Goal: Task Accomplishment & Management: Complete application form

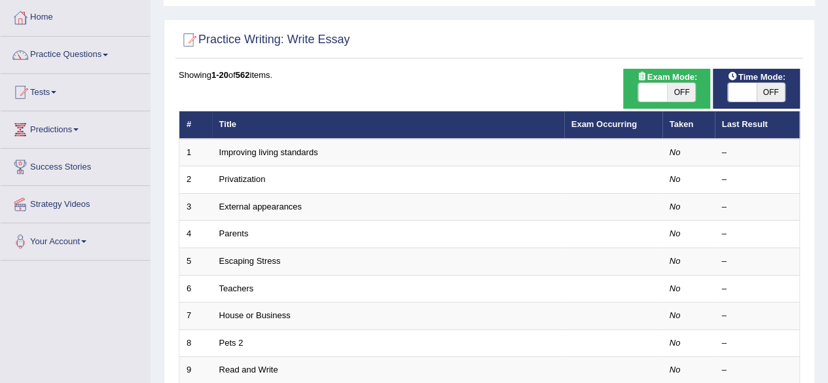
scroll to position [92, 0]
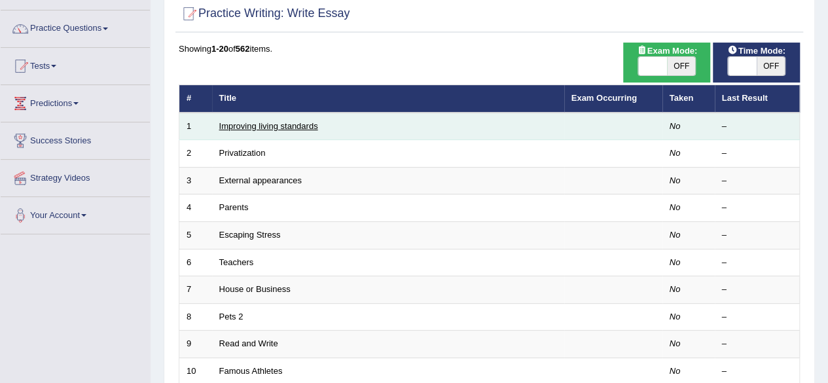
click at [257, 126] on link "Improving living standards" at bounding box center [268, 126] width 99 height 10
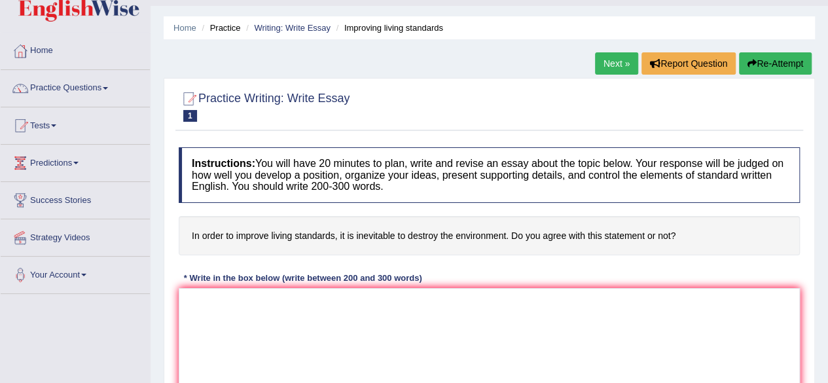
scroll to position [33, 0]
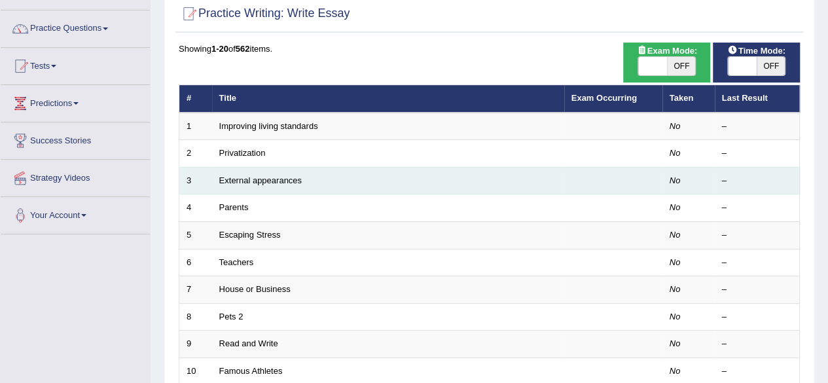
scroll to position [92, 0]
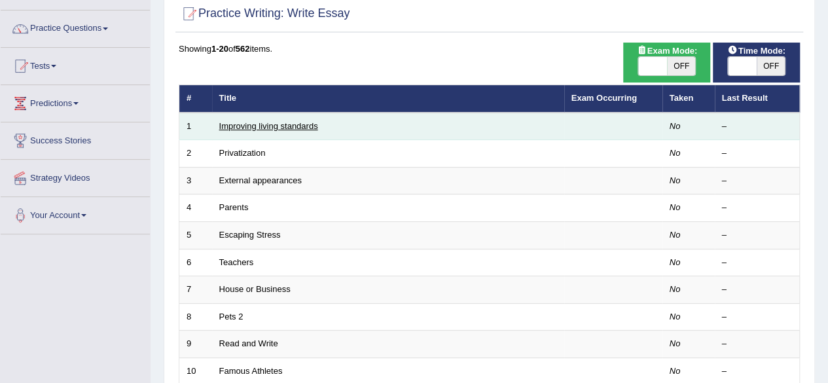
click at [293, 126] on link "Improving living standards" at bounding box center [268, 126] width 99 height 10
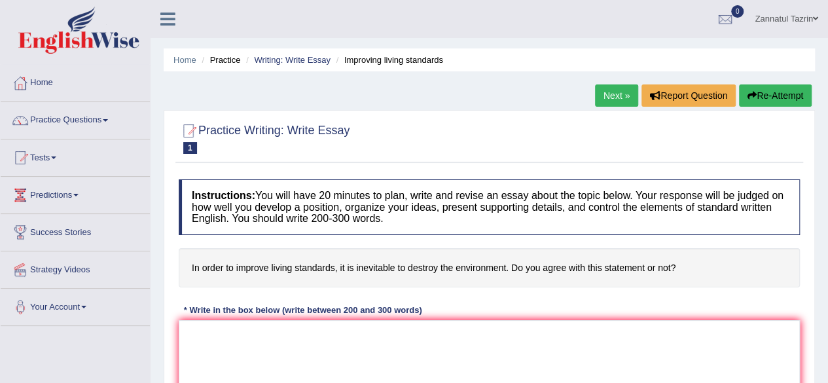
scroll to position [94, 0]
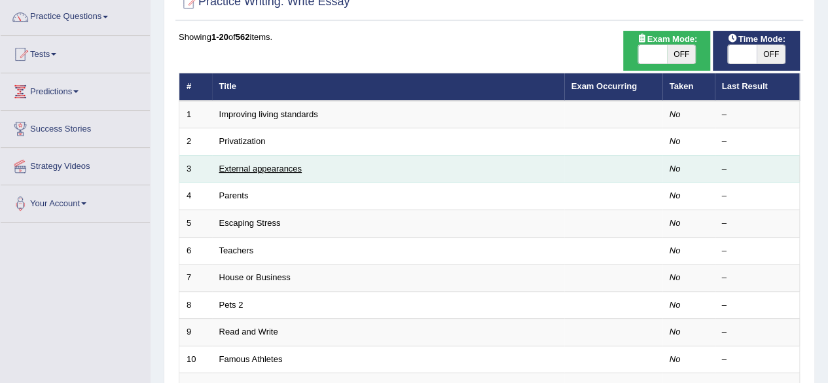
scroll to position [102, 0]
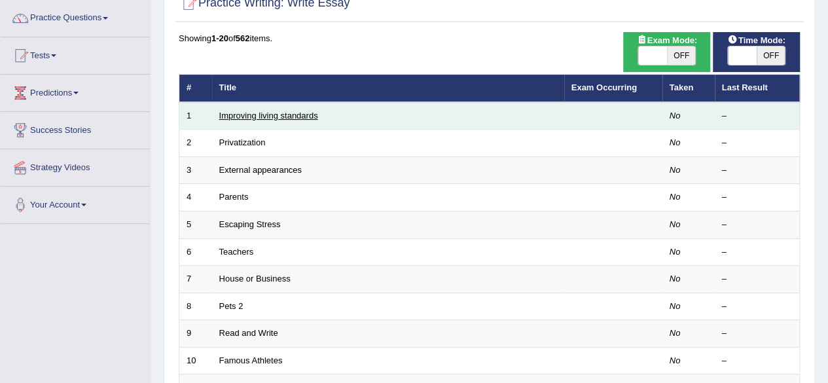
click at [272, 118] on link "Improving living standards" at bounding box center [268, 116] width 99 height 10
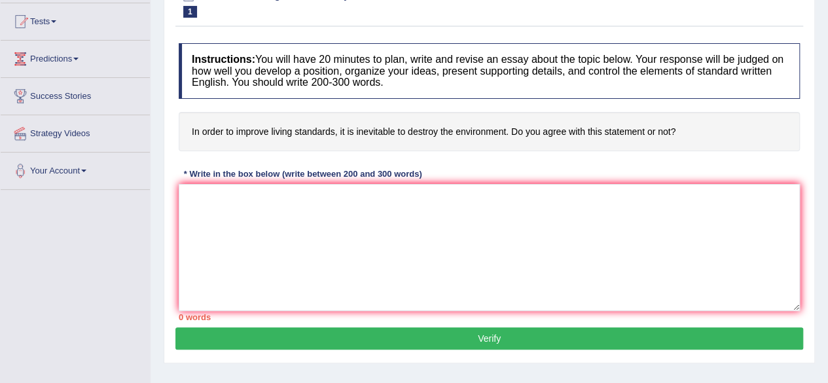
scroll to position [157, 0]
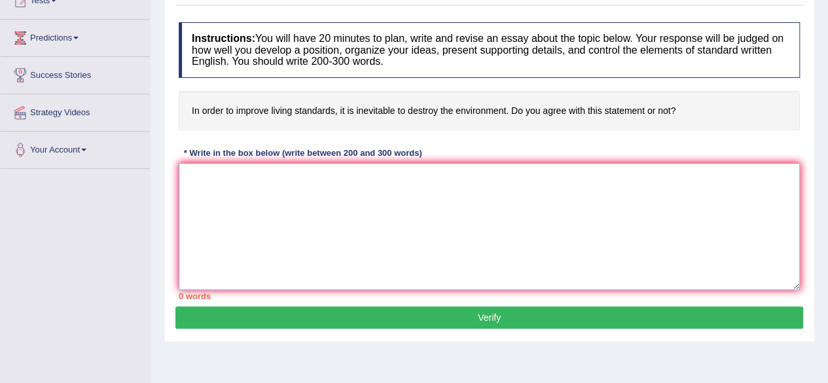
click at [214, 183] on textarea at bounding box center [489, 226] width 621 height 127
paste textarea "The increasing prominence of artificial intelligence (AI) has ignited numerous …"
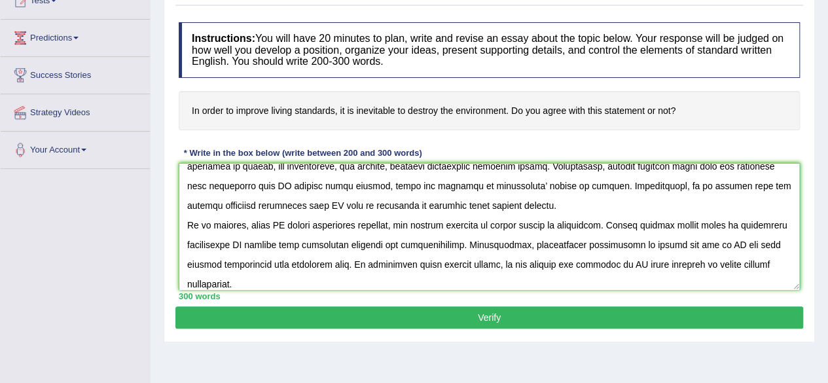
scroll to position [0, 0]
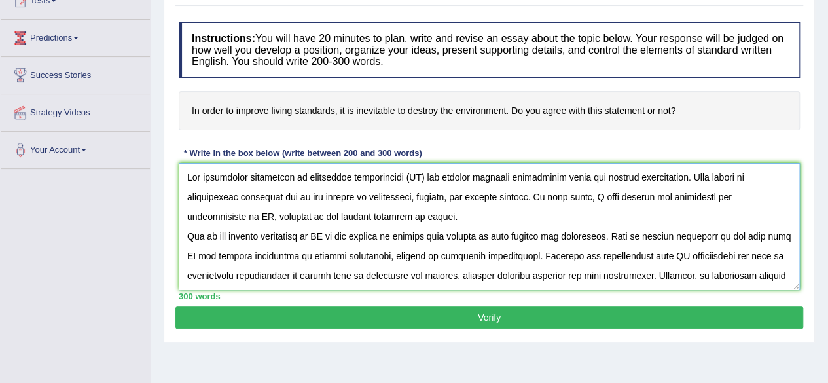
drag, startPoint x: 310, startPoint y: 175, endPoint x: 407, endPoint y: 177, distance: 96.9
click at [407, 177] on textarea at bounding box center [489, 226] width 621 height 127
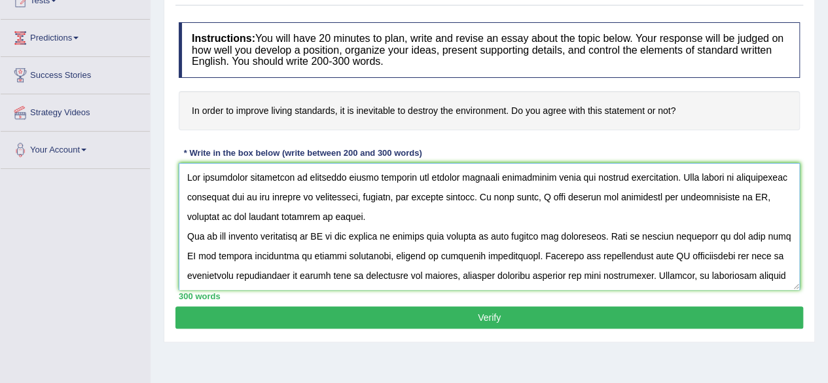
click at [666, 175] on textarea at bounding box center [489, 226] width 621 height 127
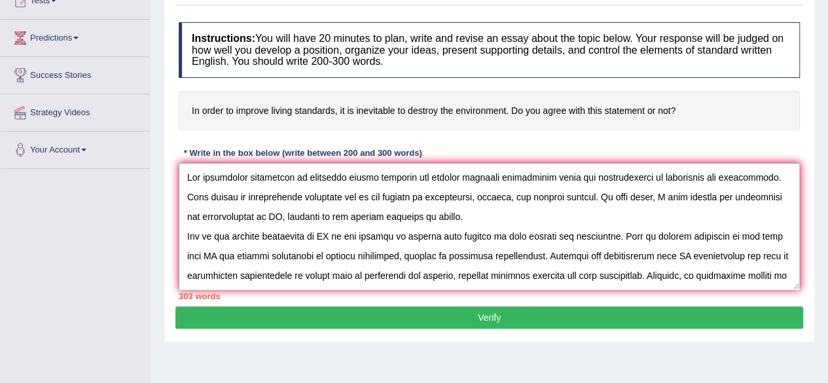
click at [571, 195] on textarea at bounding box center [489, 226] width 621 height 127
click at [508, 196] on textarea at bounding box center [489, 226] width 621 height 127
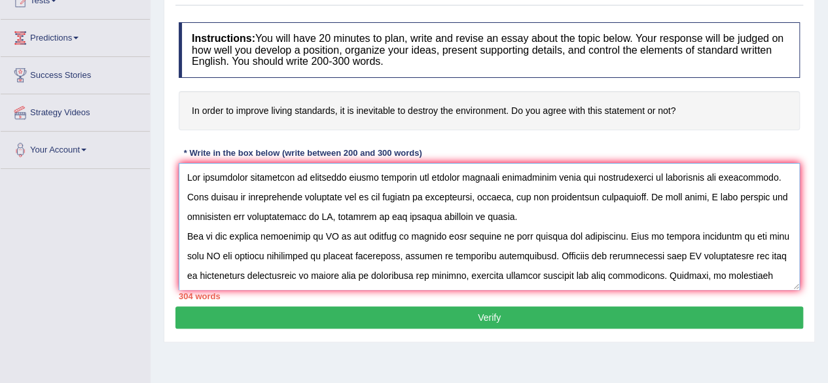
click at [631, 205] on textarea at bounding box center [489, 226] width 621 height 127
click at [334, 215] on textarea at bounding box center [489, 226] width 621 height 127
click at [602, 214] on textarea at bounding box center [489, 226] width 621 height 127
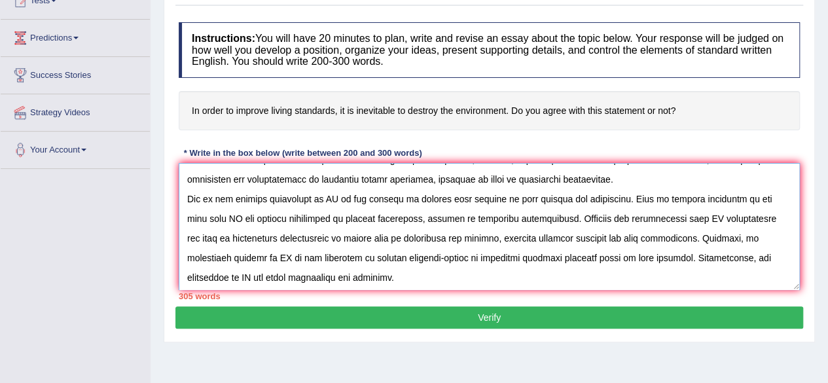
scroll to position [37, 0]
click at [332, 198] on textarea at bounding box center [489, 226] width 621 height 127
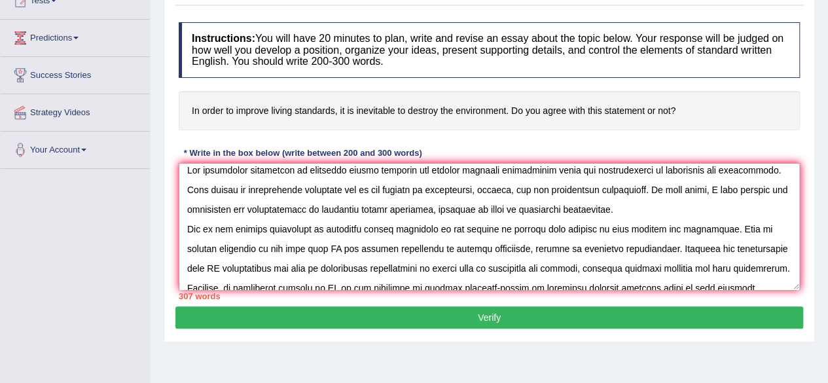
scroll to position [37, 0]
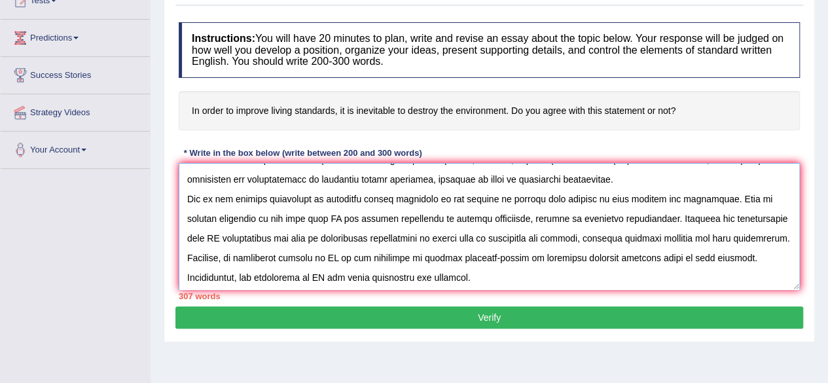
drag, startPoint x: 490, startPoint y: 196, endPoint x: 702, endPoint y: 199, distance: 212.1
click at [702, 199] on textarea at bounding box center [489, 226] width 621 height 127
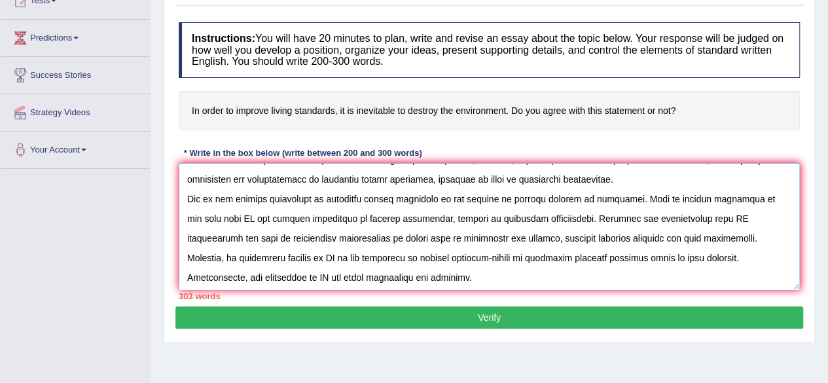
click at [565, 199] on textarea at bounding box center [489, 226] width 621 height 127
drag, startPoint x: 206, startPoint y: 218, endPoint x: 530, endPoint y: 215, distance: 324.0
click at [530, 215] on textarea at bounding box center [489, 226] width 621 height 127
drag, startPoint x: 752, startPoint y: 217, endPoint x: 554, endPoint y: 236, distance: 198.7
click at [554, 236] on textarea at bounding box center [489, 226] width 621 height 127
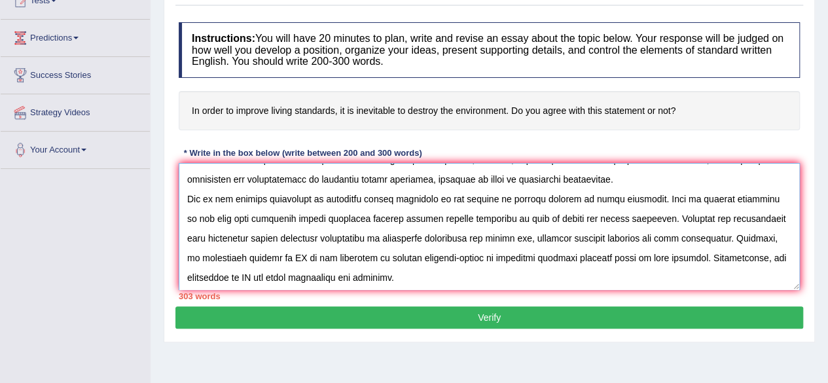
click at [702, 236] on textarea at bounding box center [489, 226] width 621 height 127
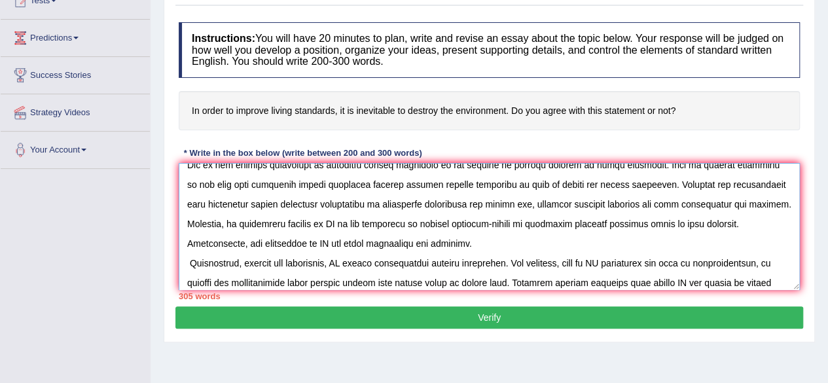
scroll to position [70, 0]
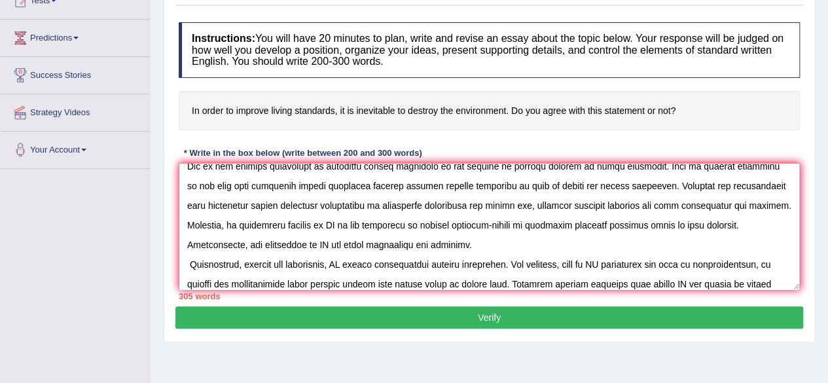
drag, startPoint x: 323, startPoint y: 225, endPoint x: 334, endPoint y: 225, distance: 10.5
click at [334, 225] on textarea at bounding box center [489, 226] width 621 height 127
drag, startPoint x: 236, startPoint y: 106, endPoint x: 340, endPoint y: 109, distance: 104.8
click at [340, 109] on h4 "In order to improve living standards, it is inevitable to destroy the environme…" at bounding box center [489, 111] width 621 height 40
click at [205, 183] on textarea at bounding box center [489, 226] width 621 height 127
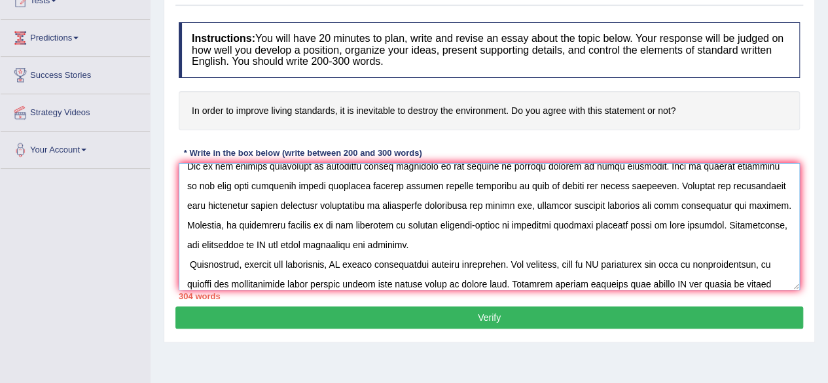
drag, startPoint x: 205, startPoint y: 183, endPoint x: 312, endPoint y: 187, distance: 107.4
click at [312, 187] on textarea at bounding box center [489, 226] width 621 height 127
click at [322, 225] on textarea at bounding box center [489, 226] width 621 height 127
paste textarea "improving living standards"
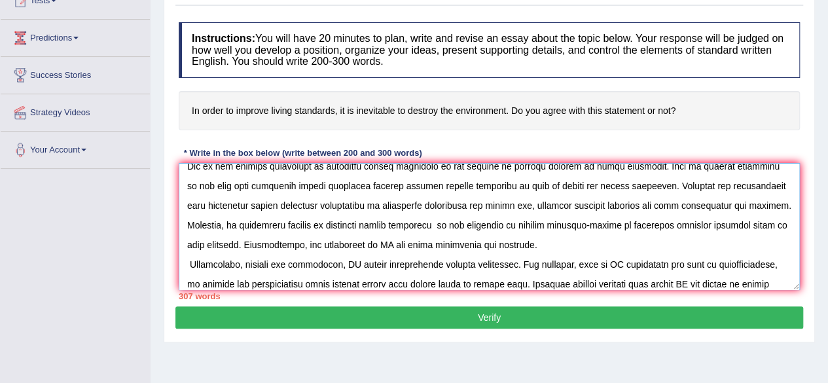
drag, startPoint x: 539, startPoint y: 225, endPoint x: 242, endPoint y: 245, distance: 298.6
click at [242, 245] on textarea at bounding box center [489, 226] width 621 height 127
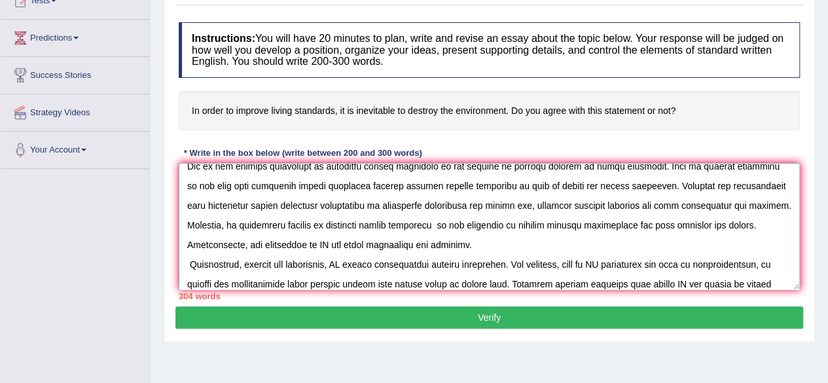
drag, startPoint x: 321, startPoint y: 245, endPoint x: 331, endPoint y: 245, distance: 9.8
click at [331, 245] on textarea at bounding box center [489, 226] width 621 height 127
paste textarea "improving living standards"
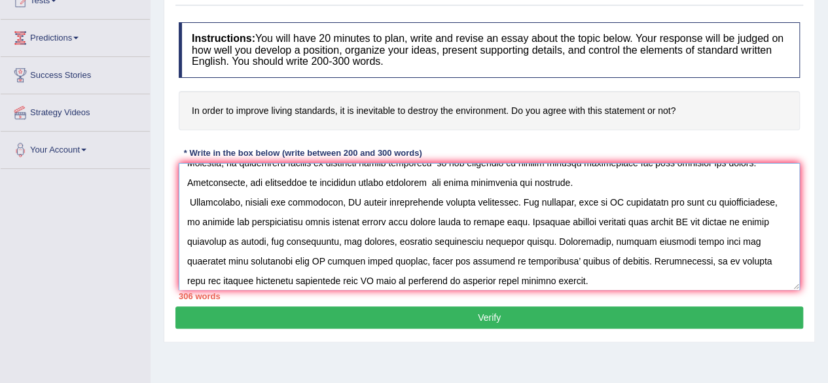
scroll to position [137, 0]
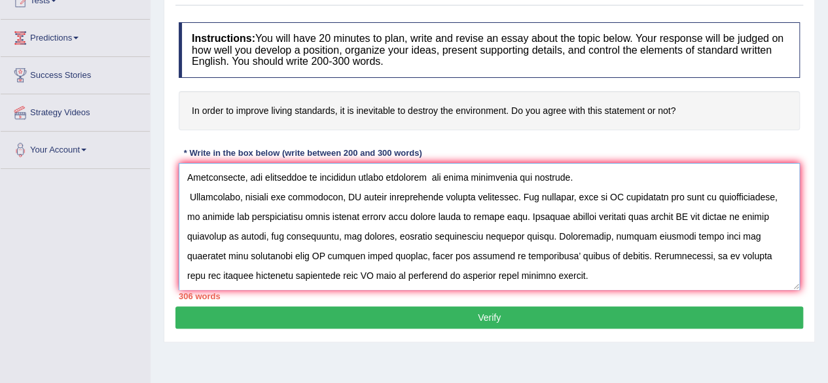
drag, startPoint x: 343, startPoint y: 196, endPoint x: 350, endPoint y: 196, distance: 7.2
click at [350, 196] on textarea at bounding box center [489, 226] width 621 height 127
paste textarea "improving living standards"
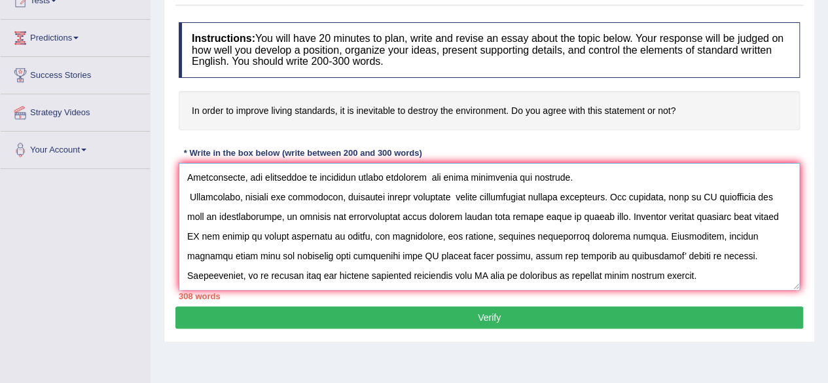
click at [562, 192] on textarea at bounding box center [489, 226] width 621 height 127
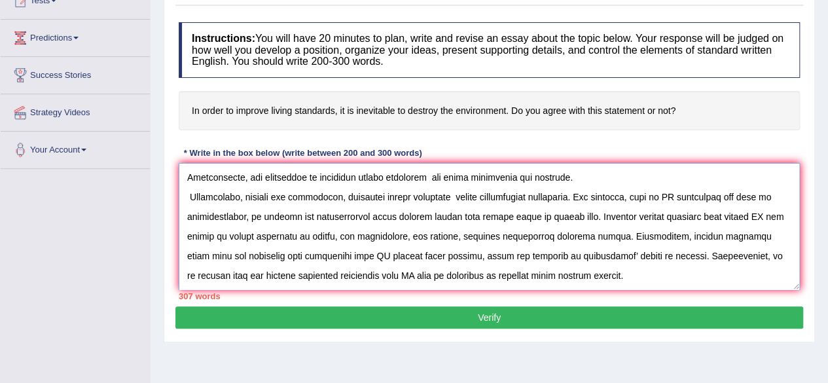
drag, startPoint x: 639, startPoint y: 197, endPoint x: 723, endPoint y: 196, distance: 84.4
click at [723, 196] on textarea at bounding box center [489, 226] width 621 height 127
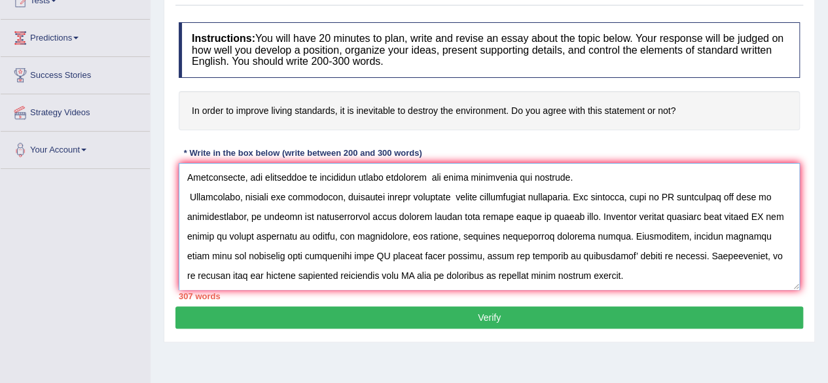
click at [719, 186] on textarea at bounding box center [489, 226] width 621 height 127
drag, startPoint x: 721, startPoint y: 196, endPoint x: 639, endPoint y: 197, distance: 81.8
click at [639, 197] on textarea at bounding box center [489, 226] width 621 height 127
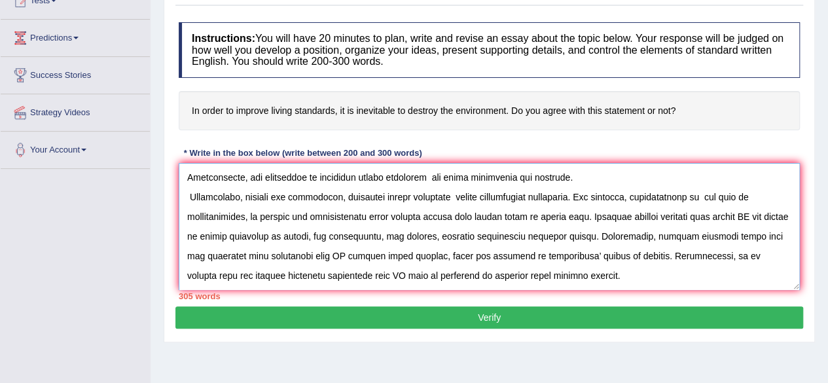
paste textarea "improving living standards"
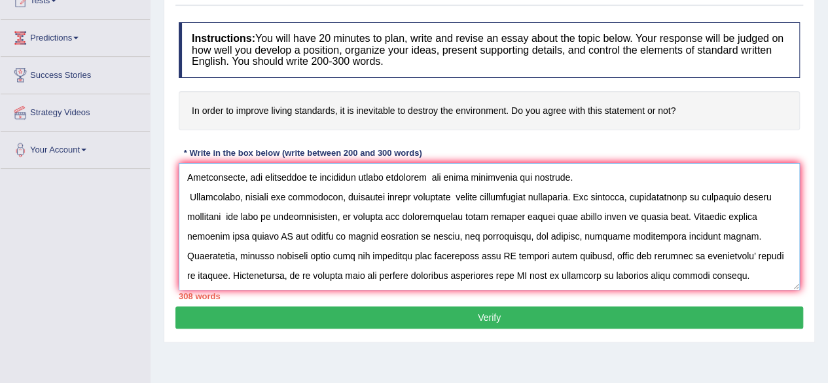
drag, startPoint x: 278, startPoint y: 214, endPoint x: 683, endPoint y: 217, distance: 405.2
click at [683, 217] on textarea at bounding box center [489, 226] width 621 height 127
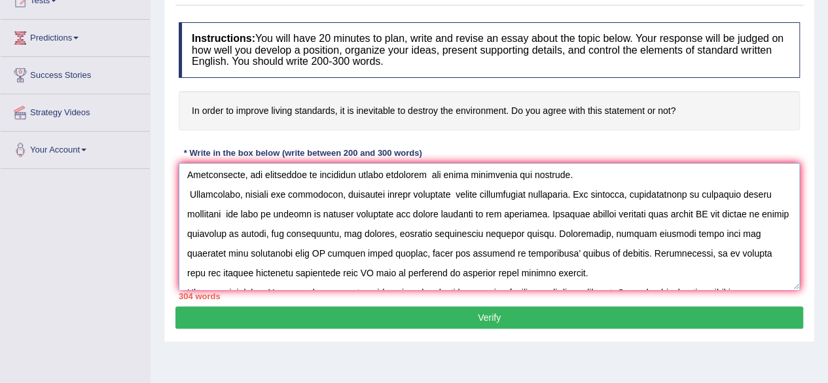
scroll to position [139, 0]
drag, startPoint x: 673, startPoint y: 213, endPoint x: 721, endPoint y: 218, distance: 48.7
click at [721, 218] on textarea at bounding box center [489, 226] width 621 height 127
click at [712, 212] on textarea at bounding box center [489, 226] width 621 height 127
drag, startPoint x: 712, startPoint y: 212, endPoint x: 677, endPoint y: 211, distance: 35.4
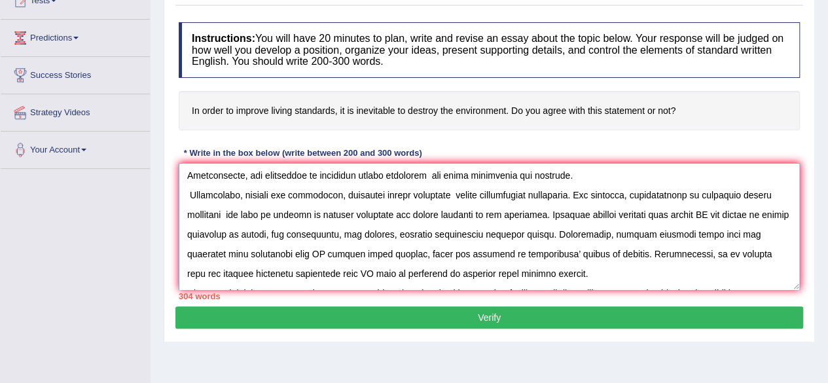
click at [677, 211] on textarea at bounding box center [489, 226] width 621 height 127
paste textarea "improving living standards"
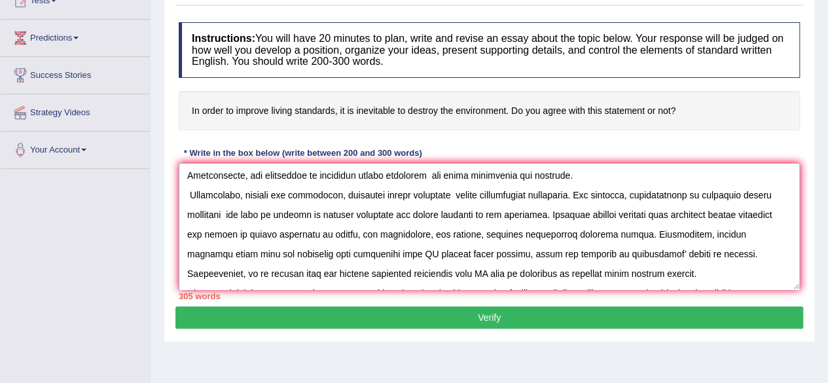
drag, startPoint x: 239, startPoint y: 234, endPoint x: 464, endPoint y: 234, distance: 225.2
click at [464, 234] on textarea at bounding box center [489, 226] width 621 height 127
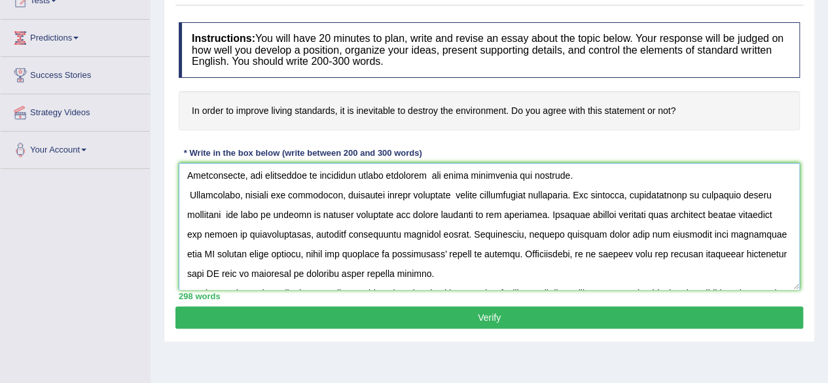
click at [239, 235] on textarea at bounding box center [489, 226] width 621 height 127
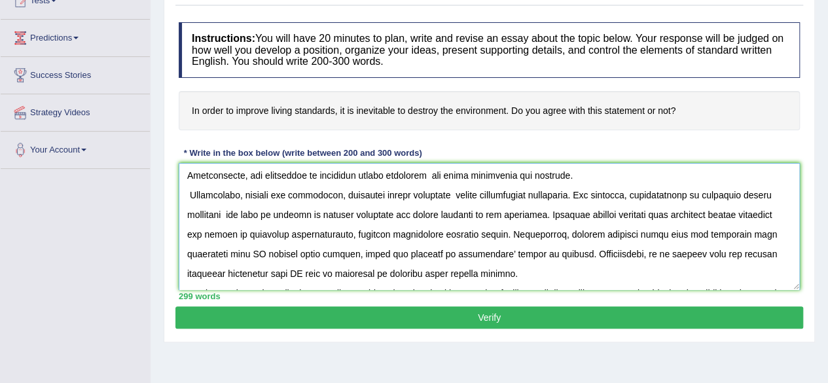
click at [338, 236] on textarea at bounding box center [489, 226] width 621 height 127
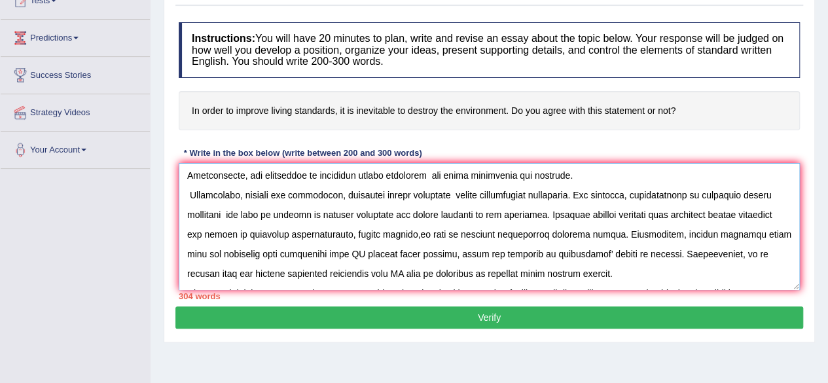
click at [338, 232] on textarea at bounding box center [489, 226] width 621 height 127
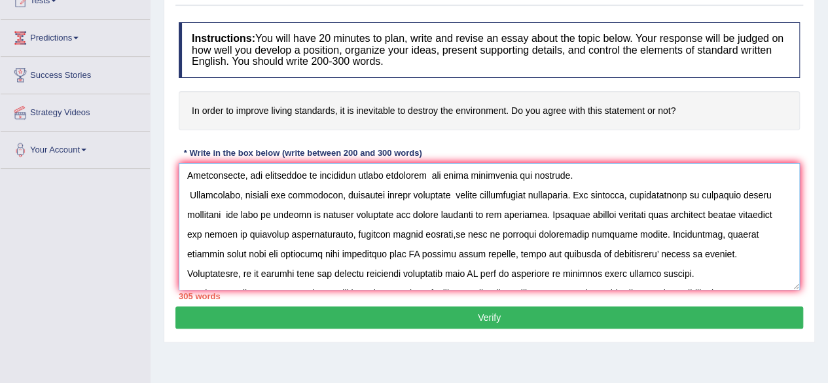
click at [513, 235] on textarea at bounding box center [489, 226] width 621 height 127
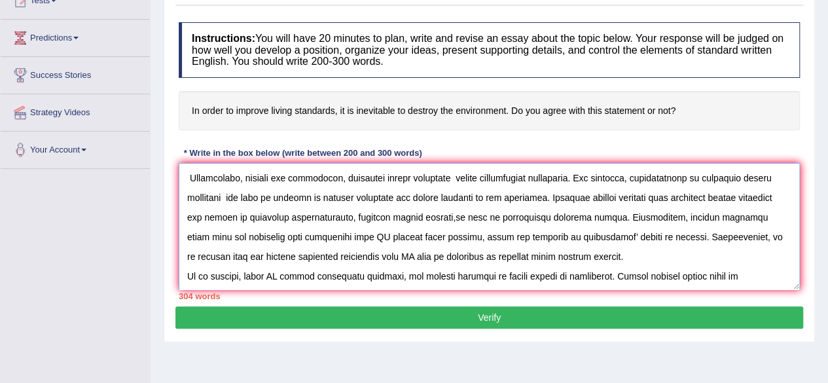
scroll to position [158, 0]
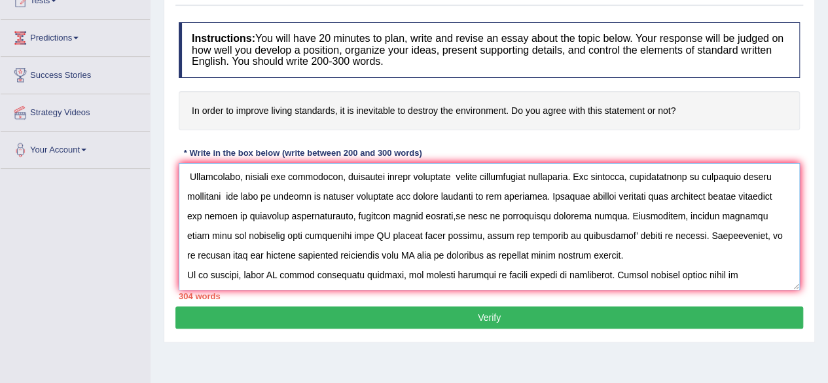
drag, startPoint x: 640, startPoint y: 215, endPoint x: 607, endPoint y: 233, distance: 36.9
click at [607, 233] on textarea at bounding box center [489, 226] width 621 height 127
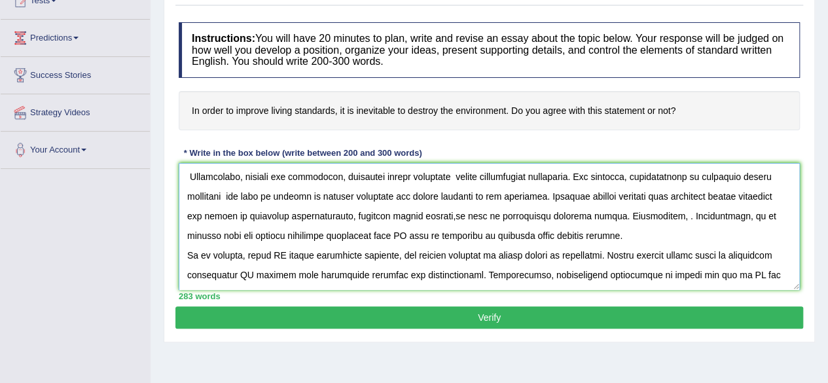
click at [435, 217] on textarea at bounding box center [489, 226] width 621 height 127
click at [643, 218] on textarea at bounding box center [489, 226] width 621 height 127
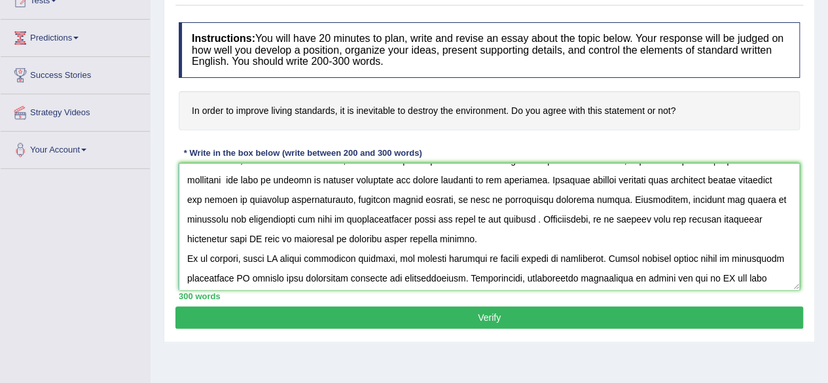
scroll to position [173, 0]
click at [195, 237] on textarea at bounding box center [489, 226] width 621 height 127
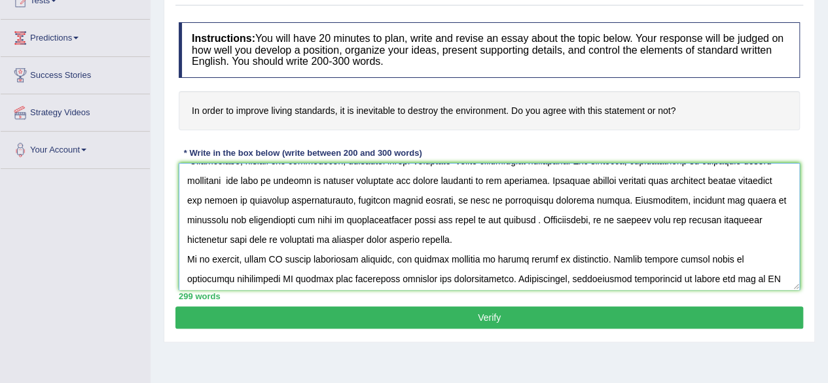
click at [187, 237] on textarea at bounding box center [489, 226] width 621 height 127
paste textarea "improving living standards"
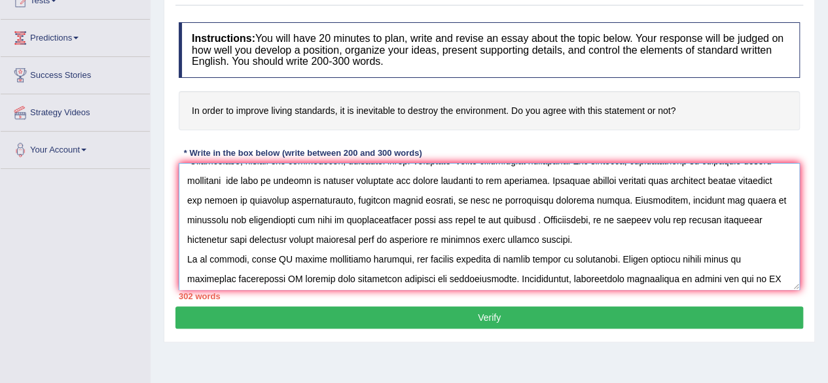
click at [570, 218] on textarea at bounding box center [489, 226] width 621 height 127
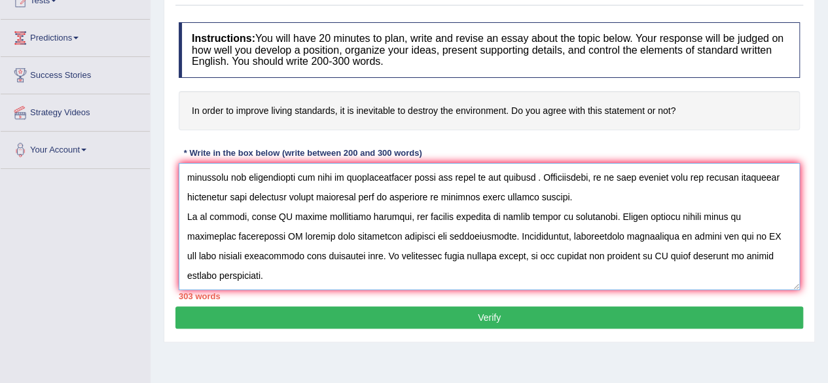
scroll to position [215, 0]
drag, startPoint x: 270, startPoint y: 215, endPoint x: 302, endPoint y: 221, distance: 31.9
click at [302, 221] on textarea at bounding box center [489, 226] width 621 height 127
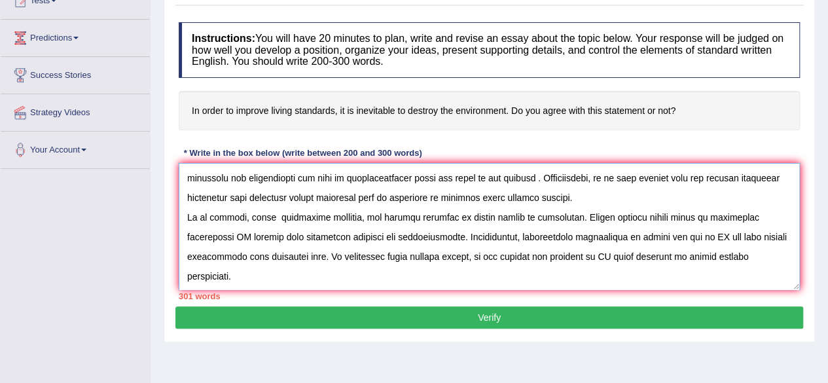
paste textarea "improving living standards"
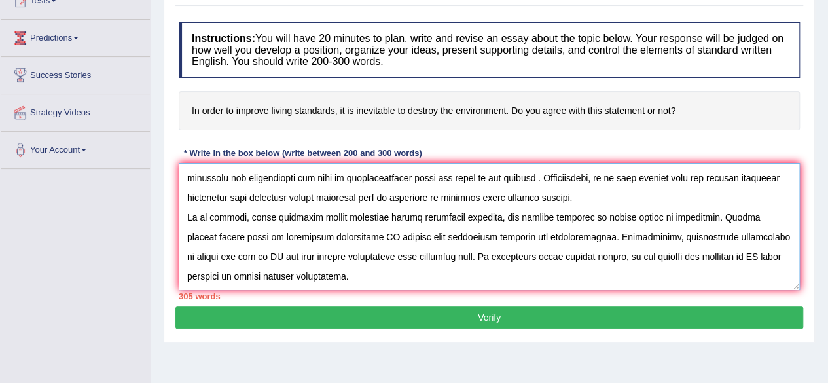
click at [575, 215] on textarea at bounding box center [489, 226] width 621 height 127
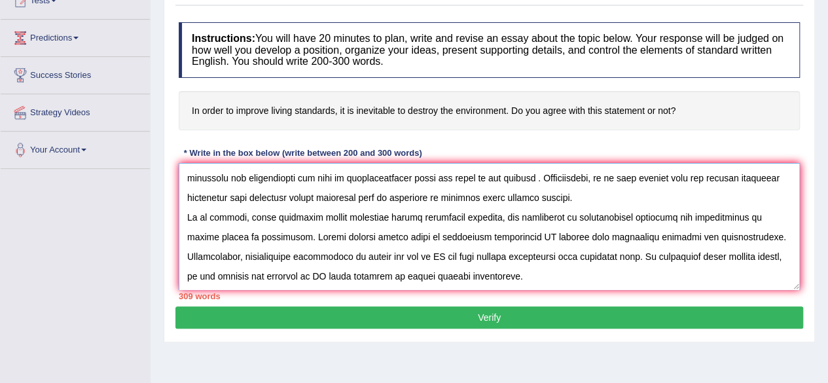
drag, startPoint x: 403, startPoint y: 235, endPoint x: 560, endPoint y: 238, distance: 157.8
click at [560, 238] on textarea at bounding box center [489, 226] width 621 height 127
drag, startPoint x: 391, startPoint y: 256, endPoint x: 429, endPoint y: 257, distance: 38.0
click at [429, 257] on textarea at bounding box center [489, 226] width 621 height 127
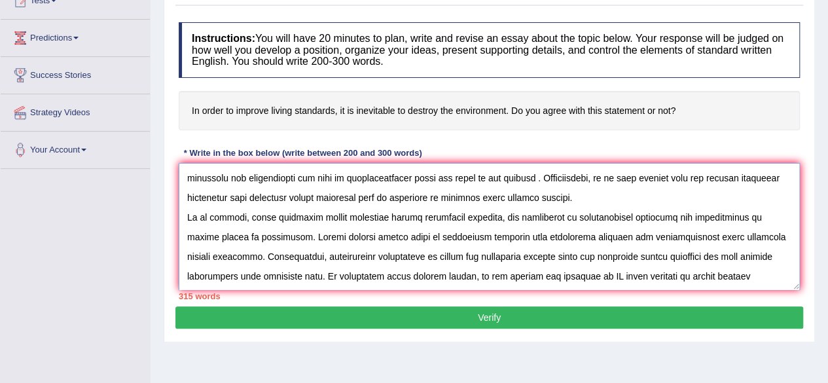
click at [547, 253] on textarea at bounding box center [489, 226] width 621 height 127
click at [729, 256] on textarea at bounding box center [489, 226] width 621 height 127
click at [362, 276] on textarea at bounding box center [489, 226] width 621 height 127
click at [503, 273] on textarea at bounding box center [489, 226] width 621 height 127
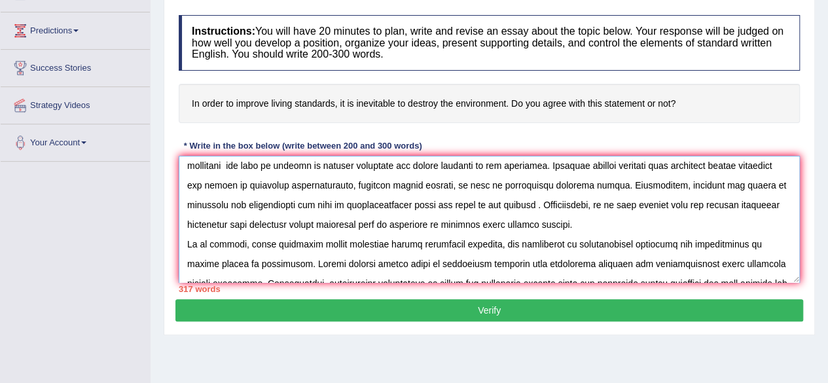
scroll to position [181, 0]
drag, startPoint x: 496, startPoint y: 202, endPoint x: 528, endPoint y: 225, distance: 39.0
click at [528, 225] on textarea at bounding box center [489, 219] width 621 height 127
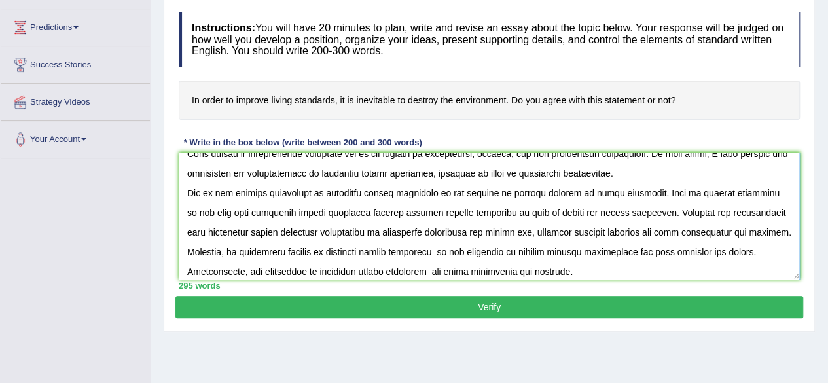
scroll to position [0, 0]
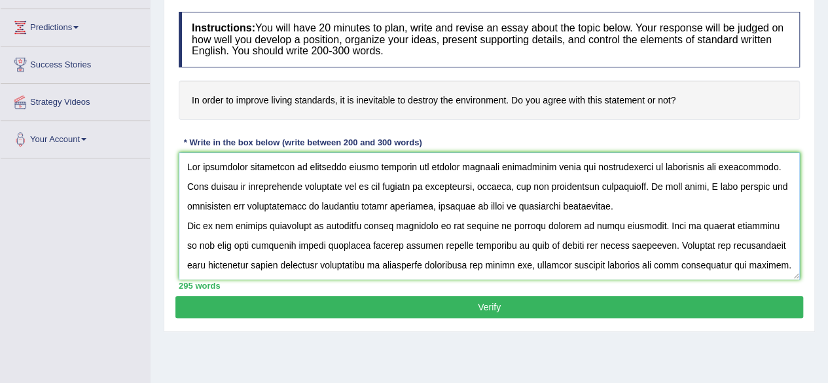
drag, startPoint x: 782, startPoint y: 246, endPoint x: 187, endPoint y: 166, distance: 599.8
click at [187, 166] on textarea at bounding box center [489, 216] width 621 height 127
click at [638, 204] on textarea at bounding box center [489, 216] width 621 height 127
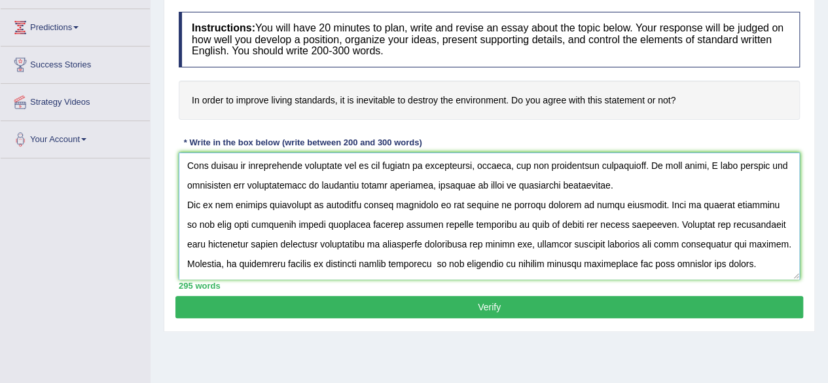
scroll to position [216, 0]
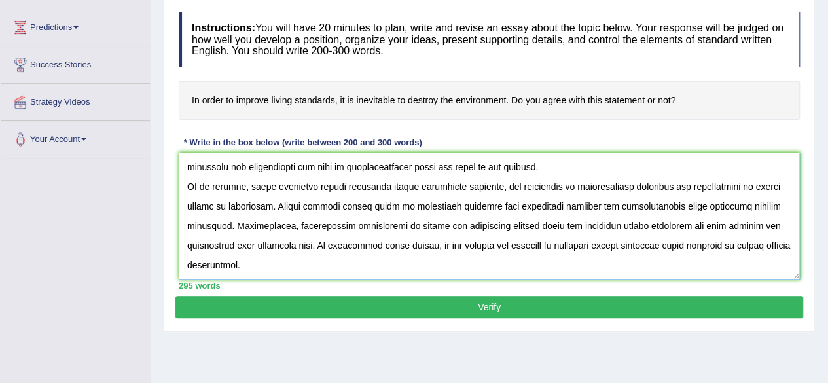
type textarea "The increasing prominence of improving living standars has ignited numerous dis…"
click at [495, 300] on button "Verify" at bounding box center [489, 307] width 628 height 22
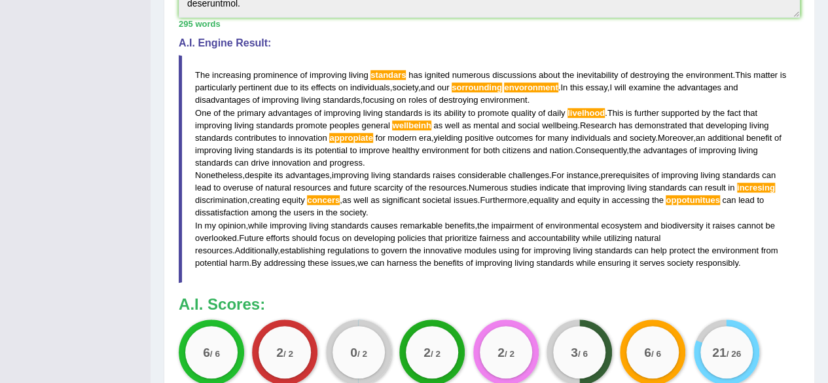
scroll to position [408, 0]
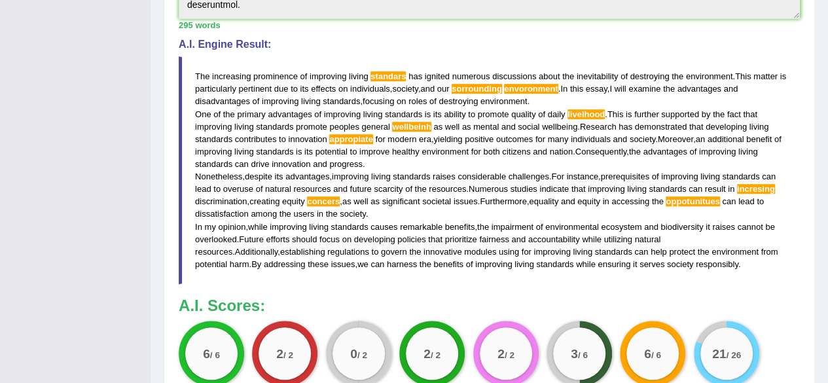
click at [363, 136] on span "appropiate" at bounding box center [350, 139] width 43 height 10
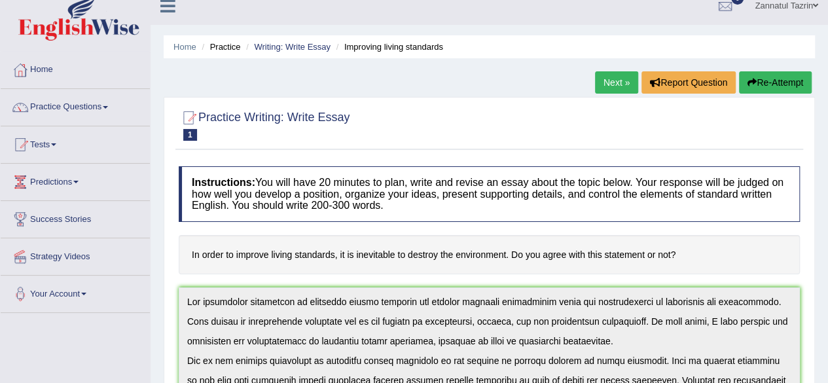
scroll to position [0, 0]
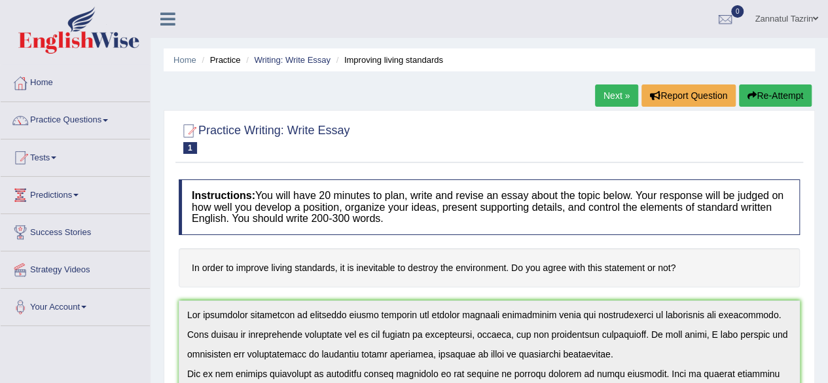
click at [772, 98] on button "Re-Attempt" at bounding box center [775, 95] width 73 height 22
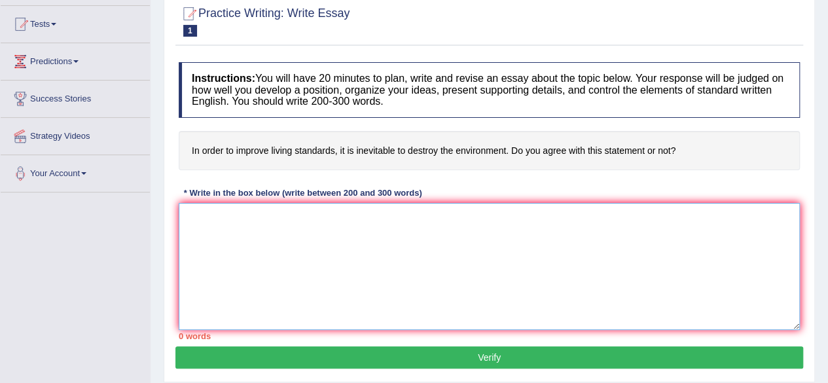
click at [211, 214] on textarea at bounding box center [489, 266] width 621 height 127
paste textarea "The increasing prominence of improving living standards has ignited numerous di…"
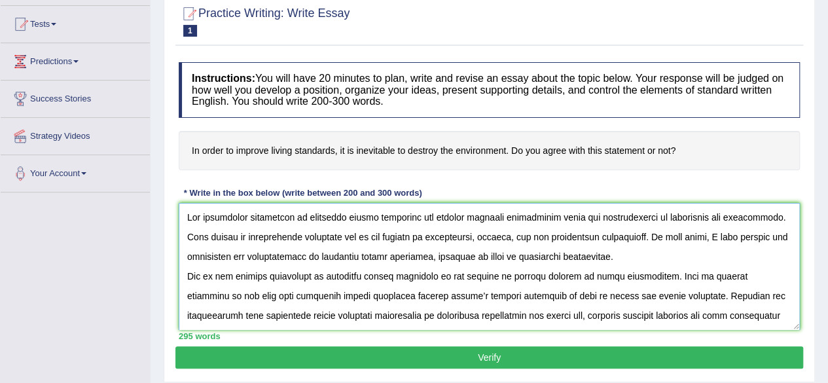
scroll to position [207, 0]
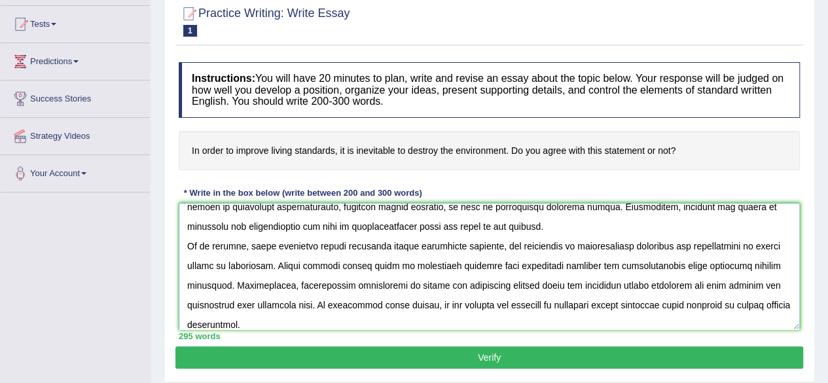
type textarea "The increasing prominence of improving living standards has ignited numerous di…"
click at [492, 357] on button "Verify" at bounding box center [489, 357] width 628 height 22
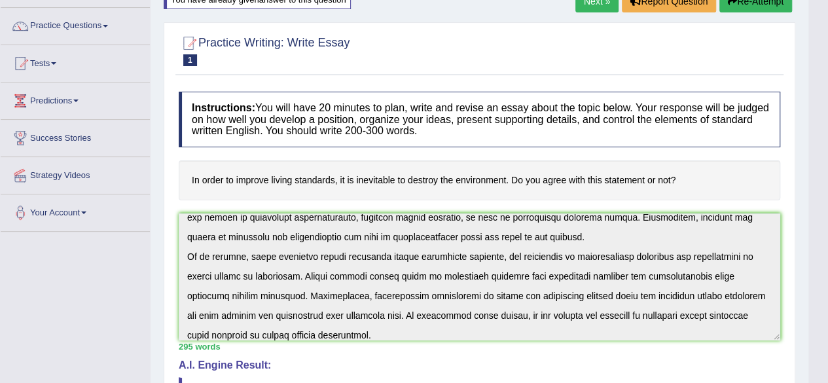
scroll to position [102, 0]
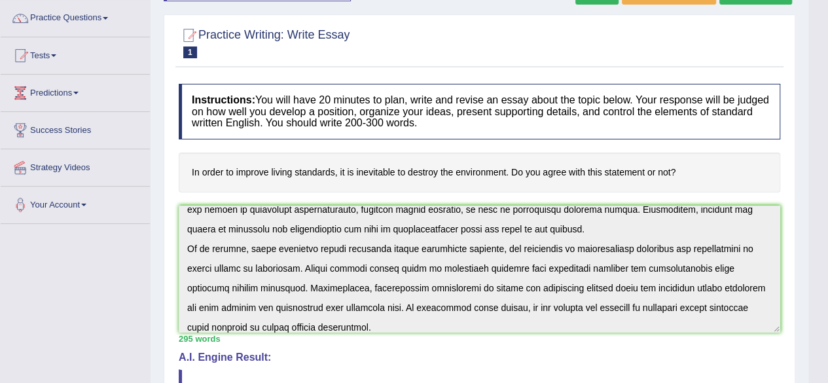
drag, startPoint x: 190, startPoint y: 167, endPoint x: 670, endPoint y: 147, distance: 480.9
drag, startPoint x: 676, startPoint y: 173, endPoint x: 160, endPoint y: 164, distance: 515.9
click at [160, 164] on div "Home Practice Writing: Write Essay Improving living standards You have already …" at bounding box center [480, 355] width 658 height 915
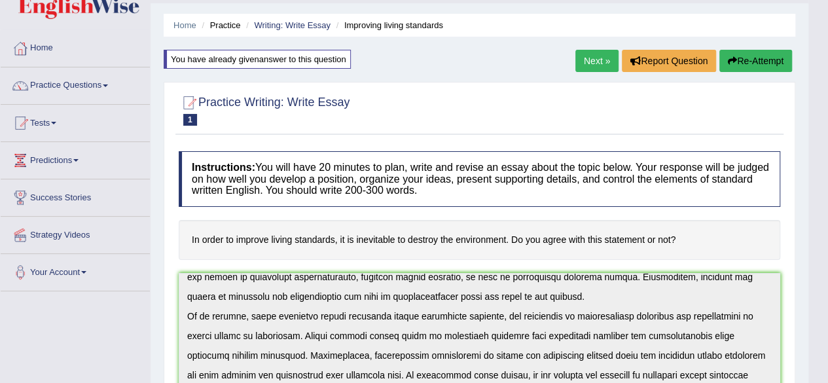
scroll to position [35, 0]
click at [758, 62] on button "Re-Attempt" at bounding box center [755, 60] width 73 height 22
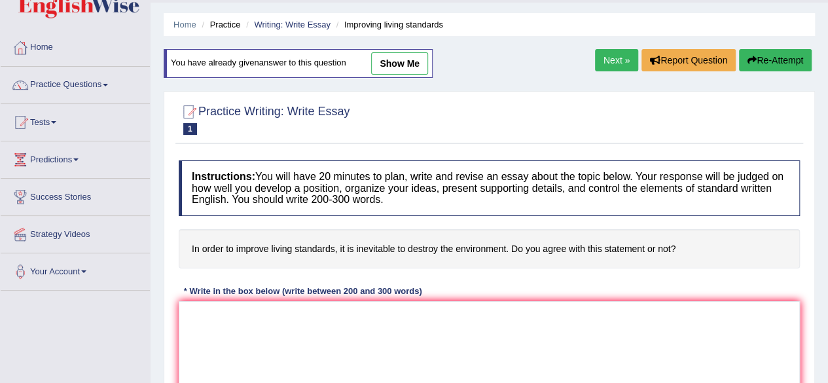
scroll to position [35, 0]
click at [200, 331] on textarea at bounding box center [489, 364] width 621 height 127
paste textarea "Lor ipsumdolor sitametcon ad elitseddo eiusmo temporinc utl etdolor magnaali en…"
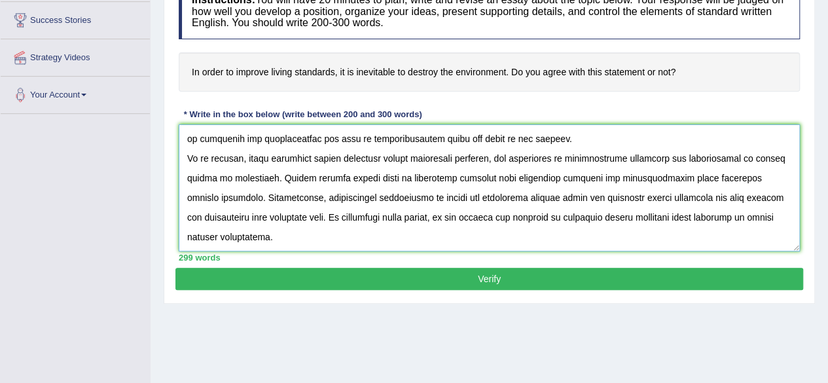
scroll to position [215, 0]
type textarea "Lor ipsumdolor sitametcon ad elitseddo eiusmo temporinc utl etdolor magnaali en…"
click at [533, 277] on button "Verify" at bounding box center [489, 279] width 628 height 22
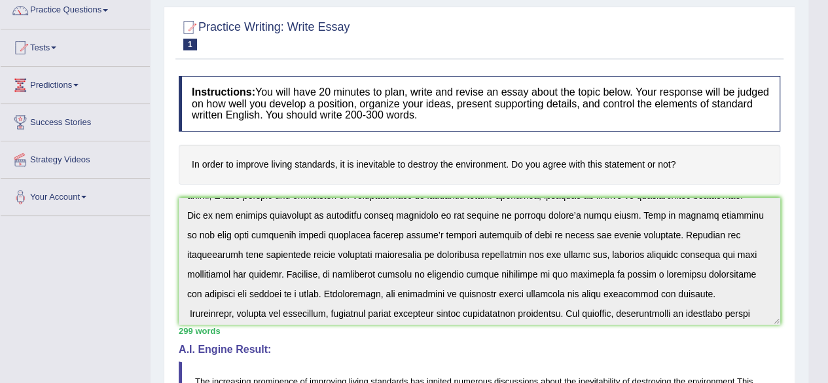
scroll to position [39, 0]
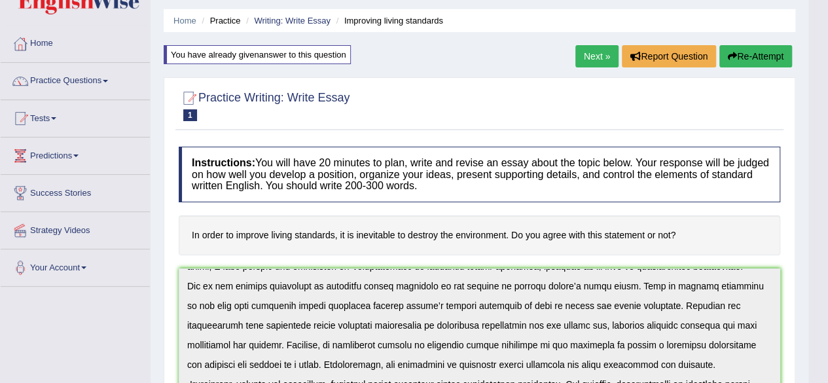
click at [750, 59] on button "Re-Attempt" at bounding box center [755, 56] width 73 height 22
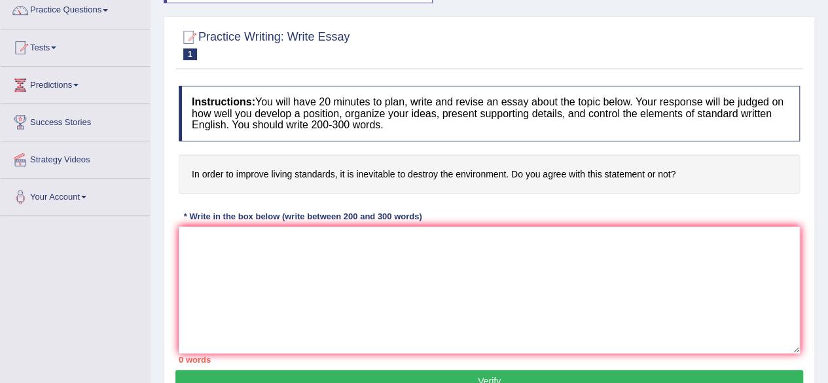
scroll to position [110, 0]
click at [202, 240] on textarea at bounding box center [489, 289] width 621 height 127
paste textarea "The growing emphasis on improving living standards has sparked debates about wh…"
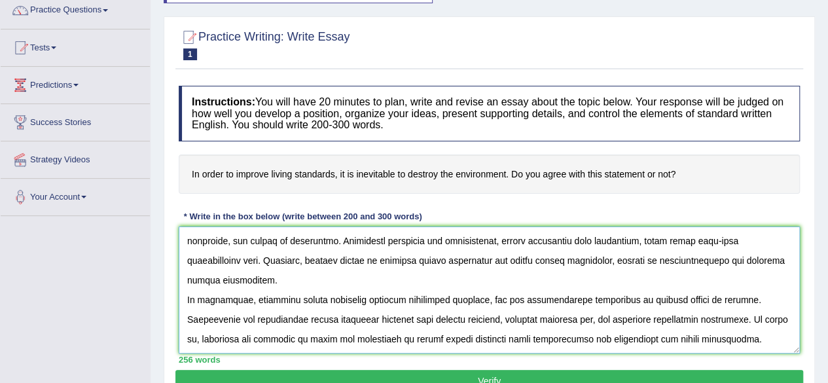
scroll to position [196, 0]
type textarea "The growing emphasis on improving living standards has sparked debates about wh…"
click at [487, 374] on button "Verify" at bounding box center [489, 381] width 628 height 22
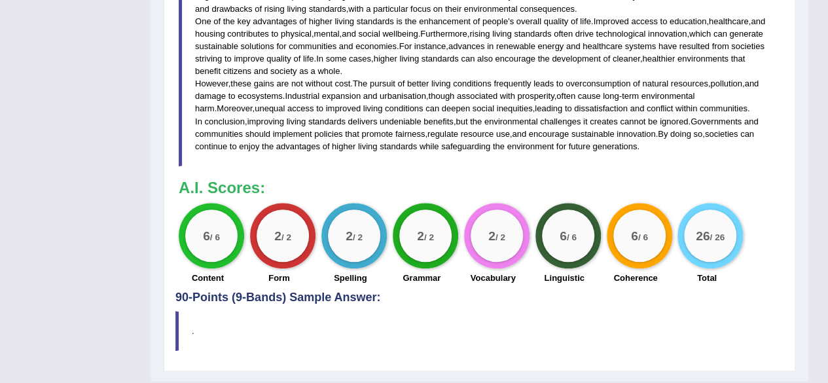
scroll to position [427, 0]
